Goal: Task Accomplishment & Management: Complete application form

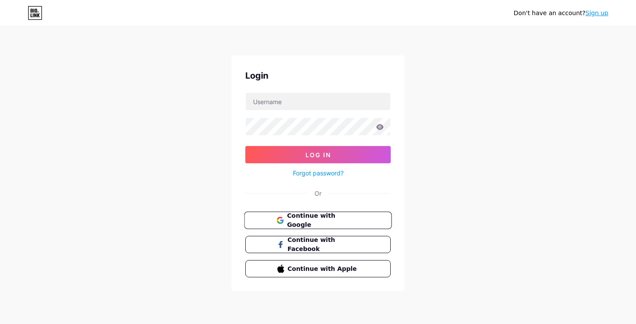
click at [329, 222] on span "Continue with Google" at bounding box center [323, 220] width 72 height 19
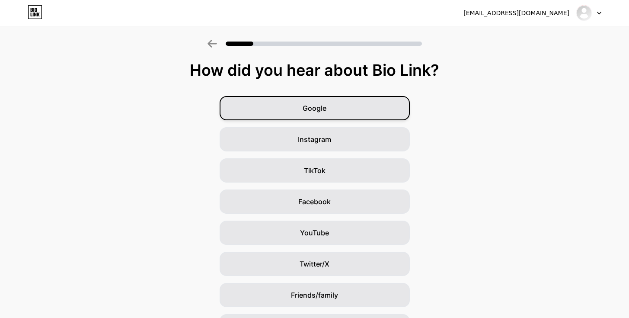
click at [347, 106] on div "Google" at bounding box center [315, 108] width 190 height 24
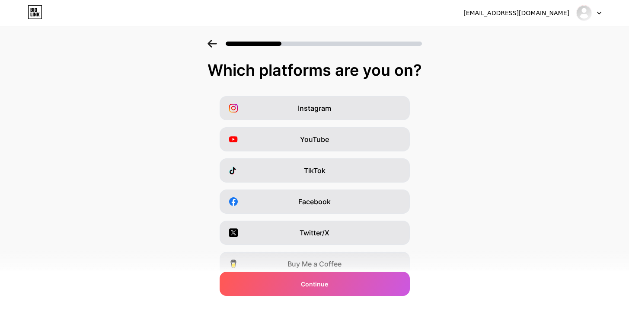
scroll to position [98, 0]
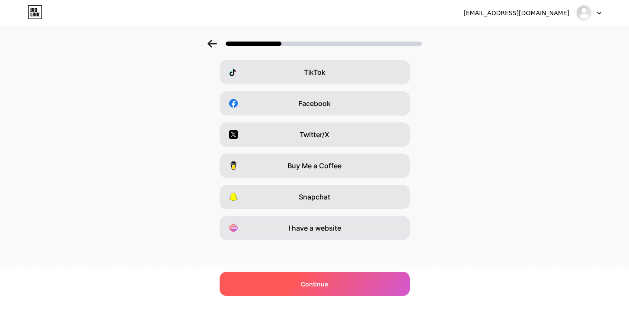
click at [328, 283] on span "Continue" at bounding box center [314, 283] width 27 height 9
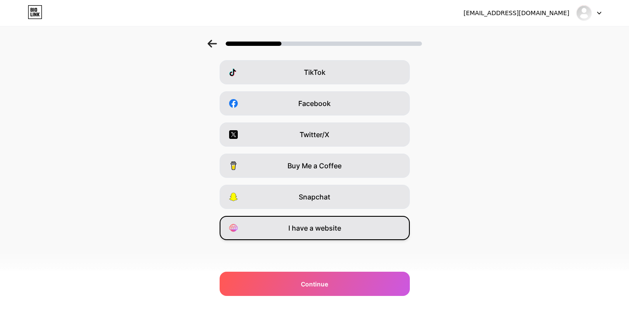
click at [321, 227] on span "I have a website" at bounding box center [314, 228] width 53 height 10
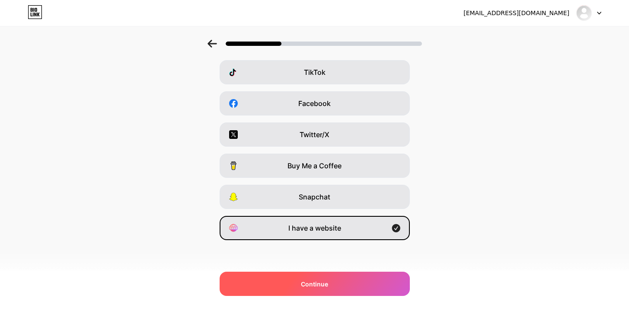
click at [340, 280] on div "Continue" at bounding box center [315, 284] width 190 height 24
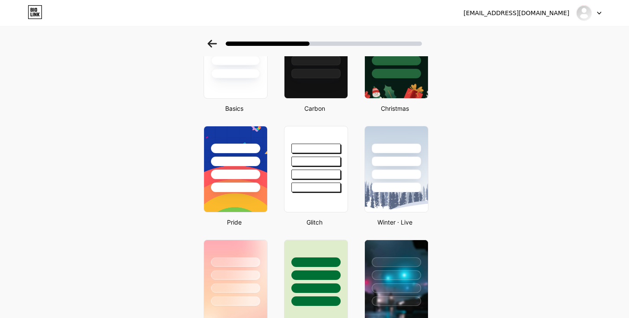
scroll to position [173, 0]
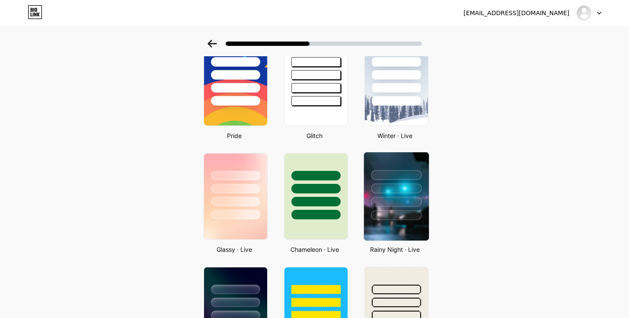
click at [406, 193] on div at bounding box center [396, 186] width 65 height 68
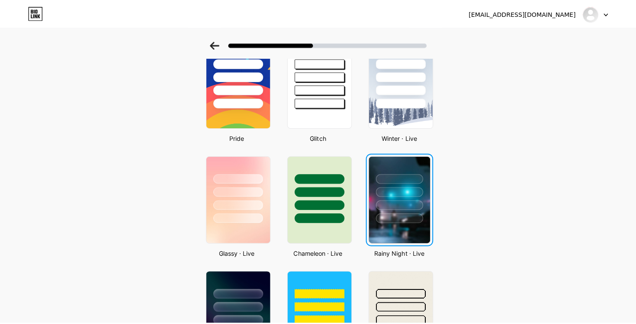
scroll to position [0, 0]
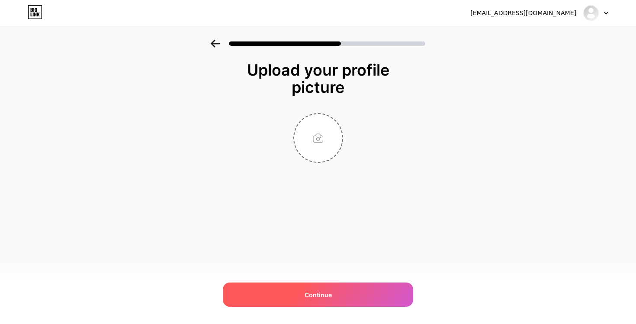
click at [336, 295] on div "Continue" at bounding box center [318, 295] width 190 height 24
